Goal: Task Accomplishment & Management: Use online tool/utility

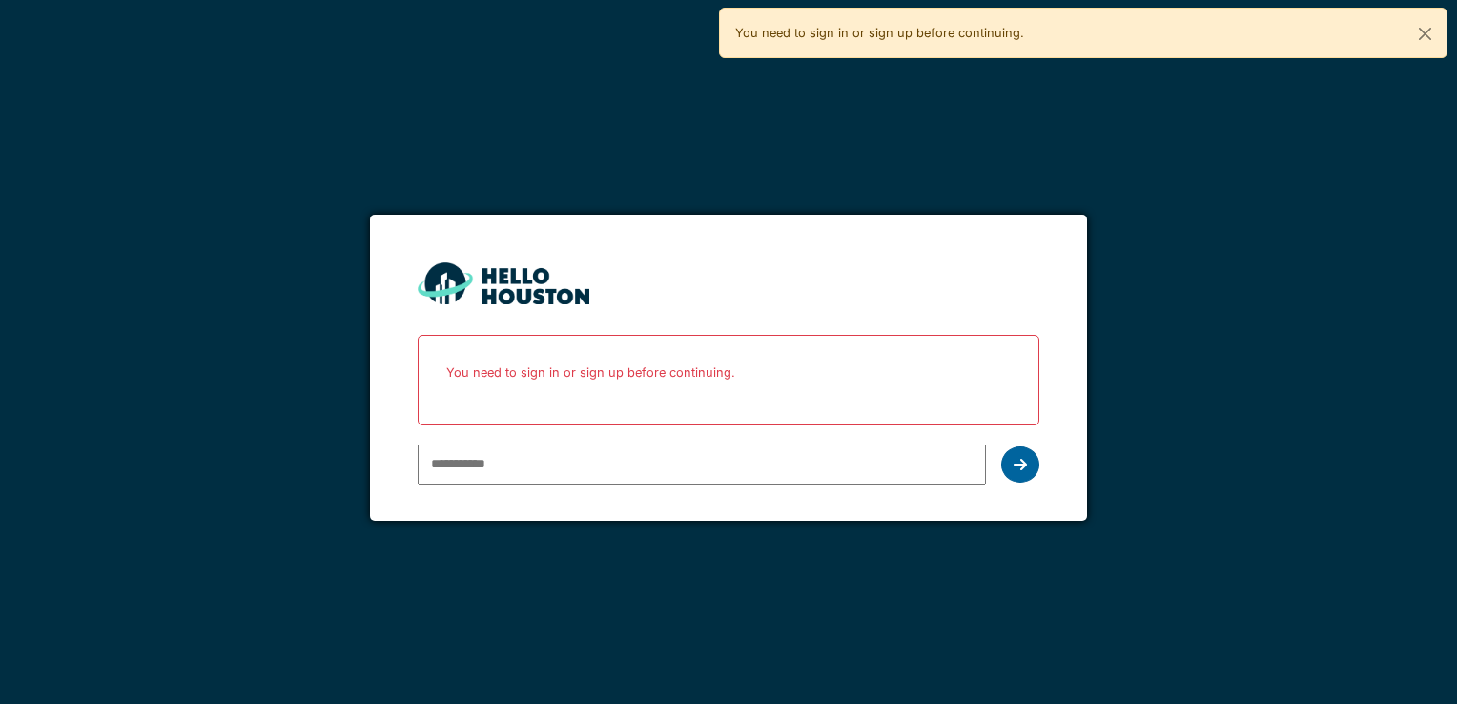
type input "**********"
click at [1020, 463] on icon at bounding box center [1019, 464] width 13 height 15
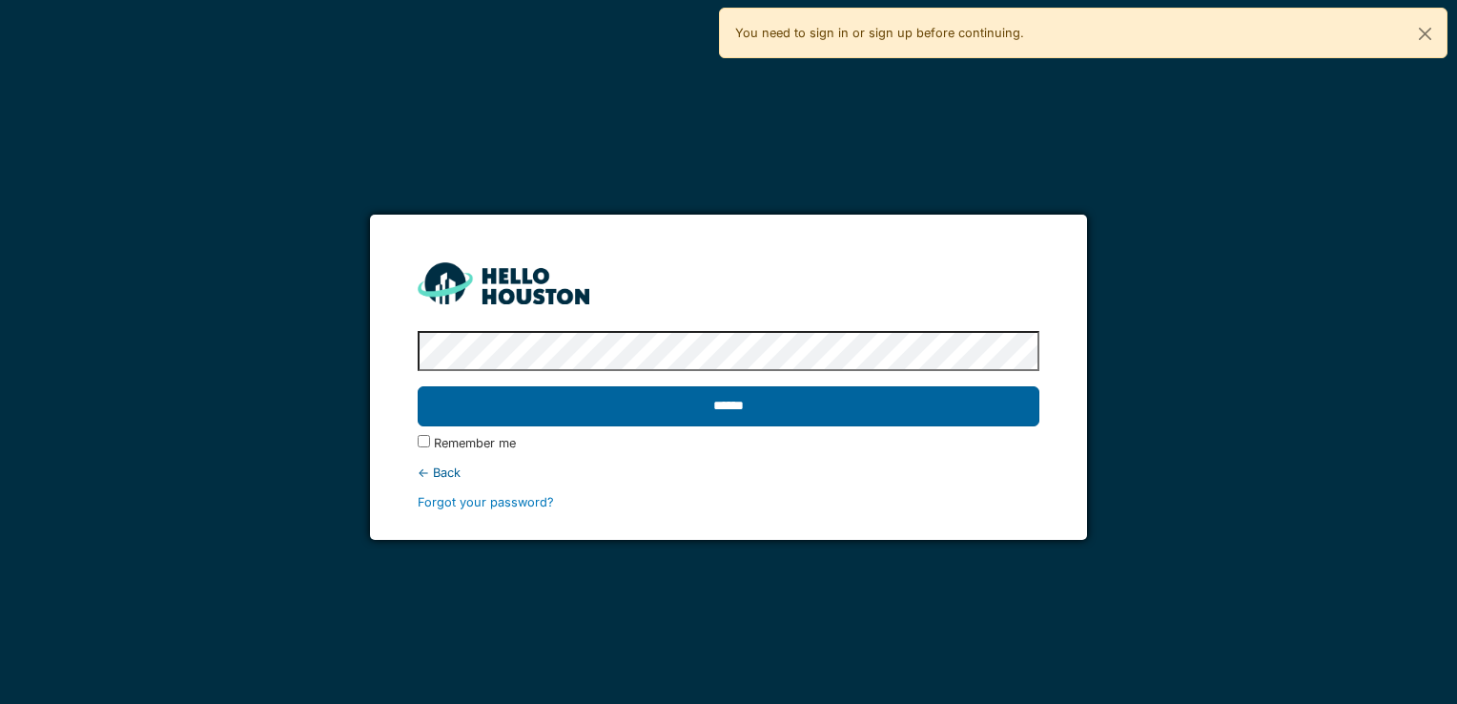
click at [808, 404] on input "******" at bounding box center [728, 406] width 621 height 40
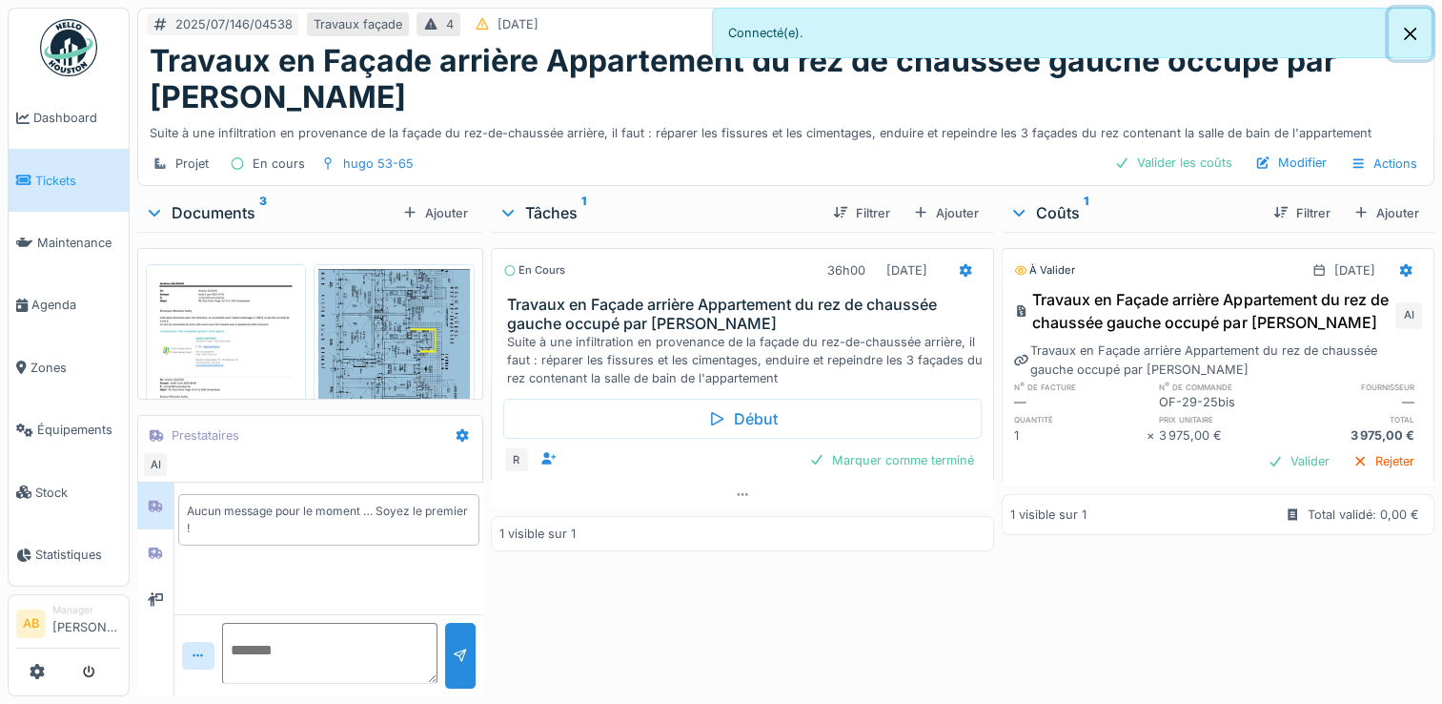
click at [1413, 25] on button "Close" at bounding box center [1410, 34] width 43 height 51
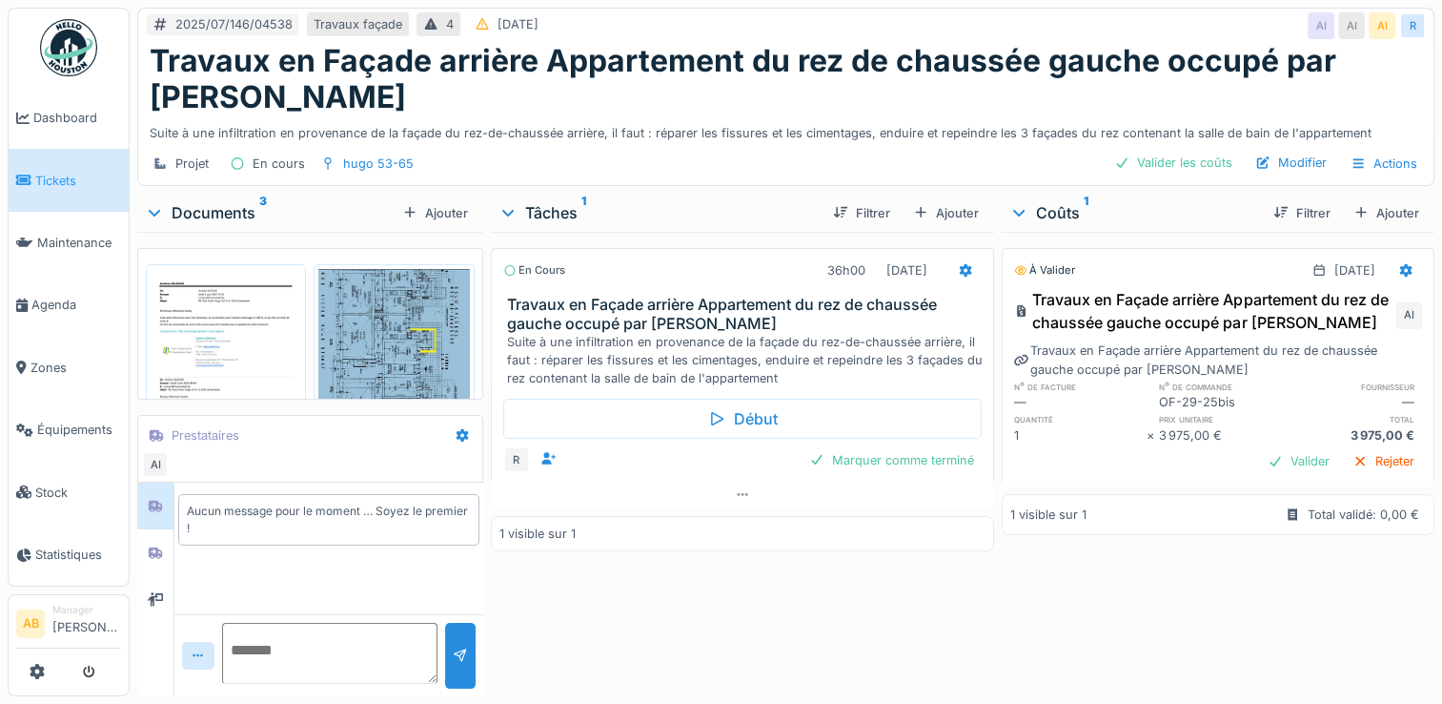
click at [194, 208] on div "Documents 3" at bounding box center [270, 212] width 250 height 23
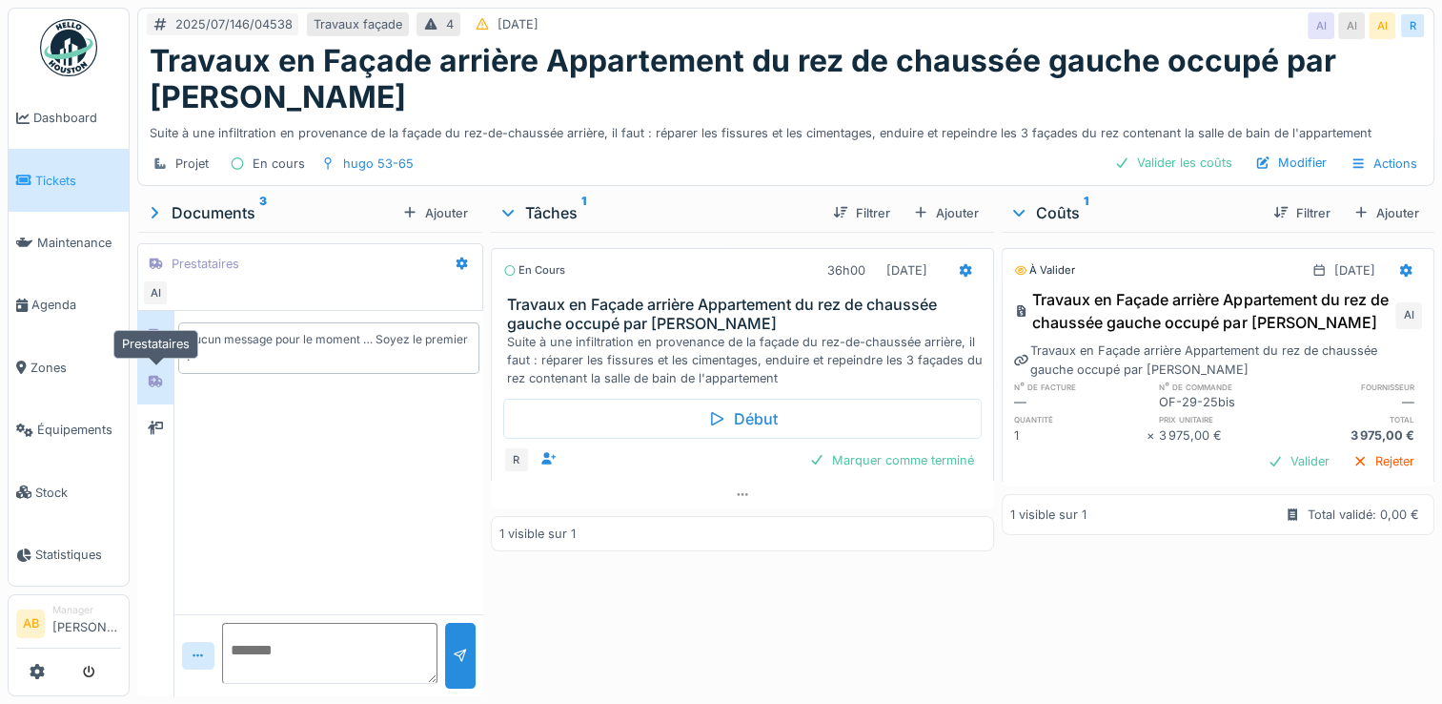
click at [153, 386] on div at bounding box center [155, 381] width 15 height 18
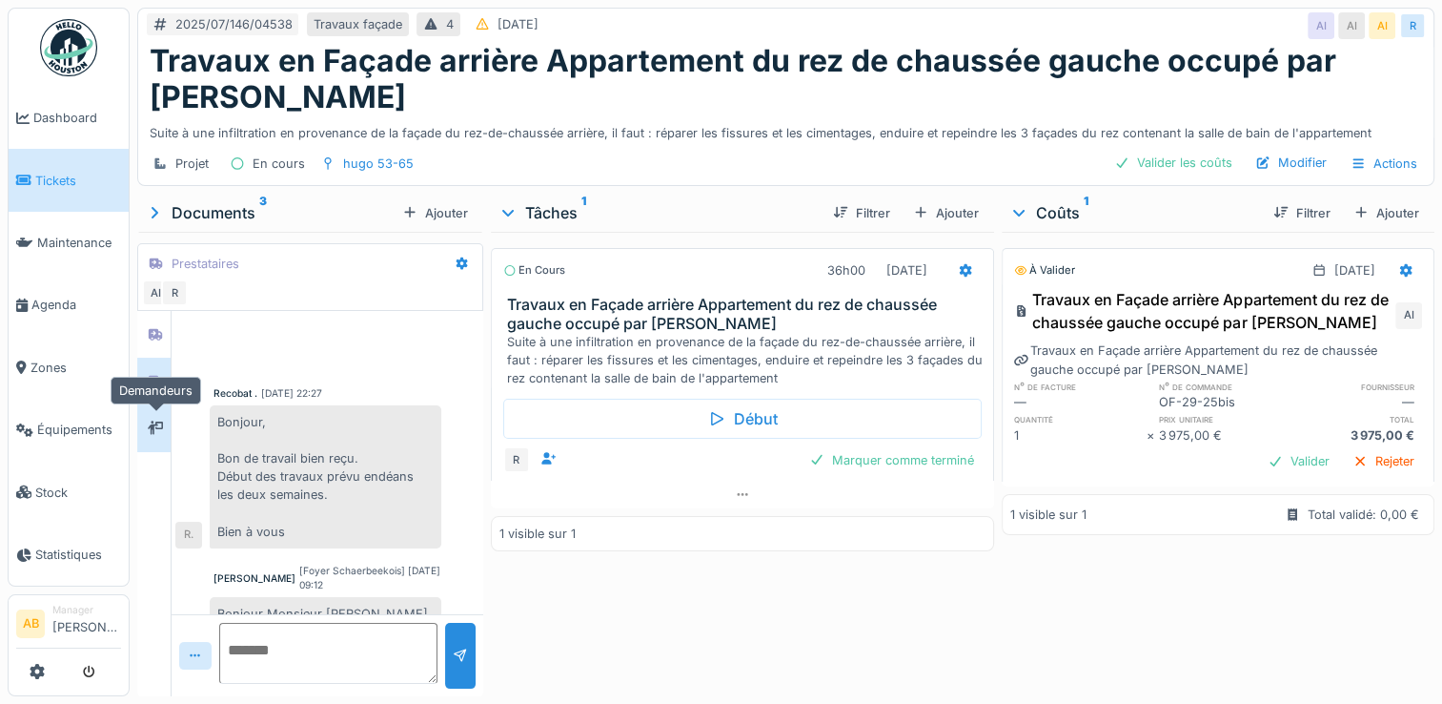
scroll to position [214, 0]
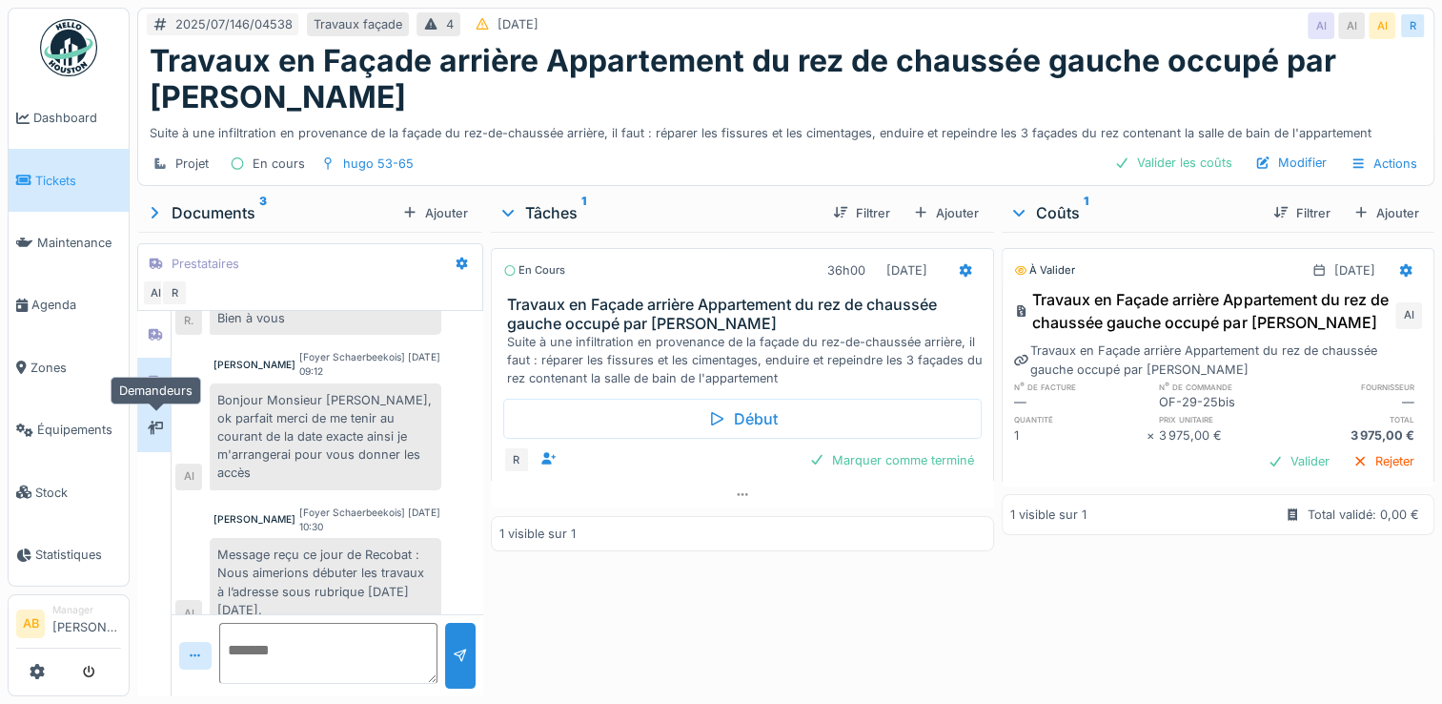
click at [152, 426] on icon at bounding box center [155, 426] width 15 height 13
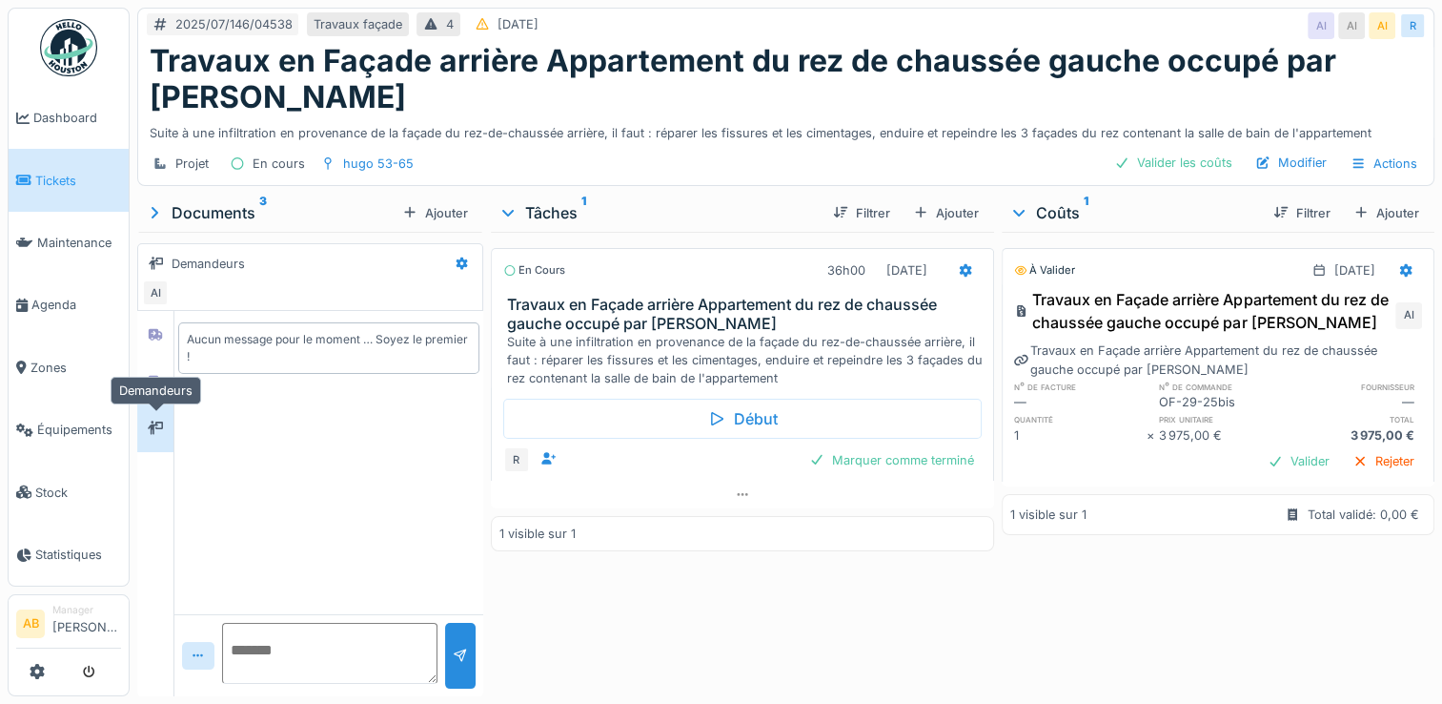
scroll to position [0, 0]
click at [150, 385] on div at bounding box center [155, 381] width 15 height 18
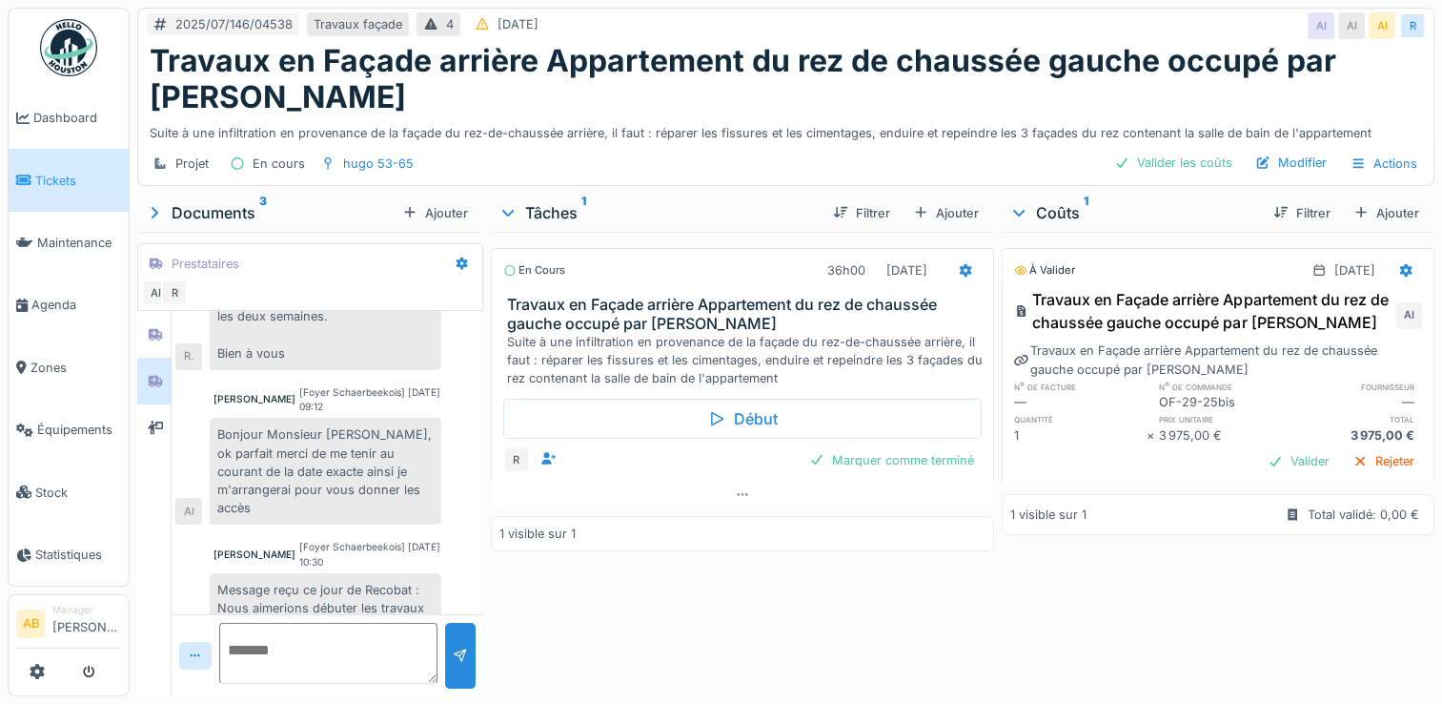
scroll to position [216, 0]
